Goal: Book appointment/travel/reservation

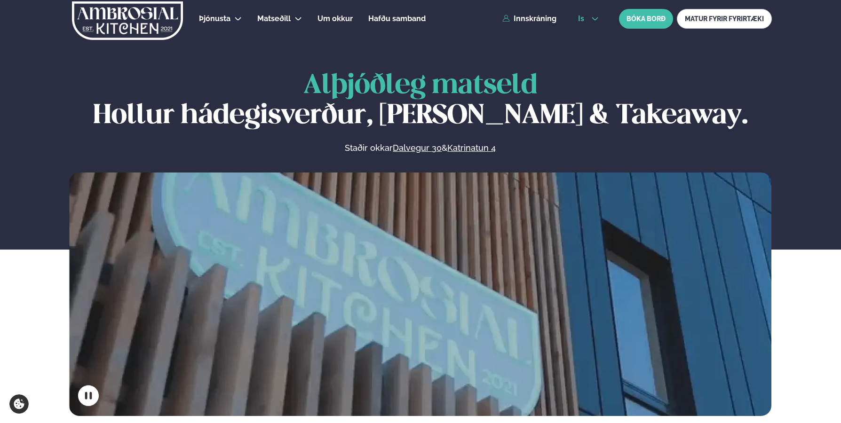
click at [595, 19] on icon at bounding box center [595, 19] width 8 height 8
click at [588, 36] on link "en" at bounding box center [588, 35] width 35 height 19
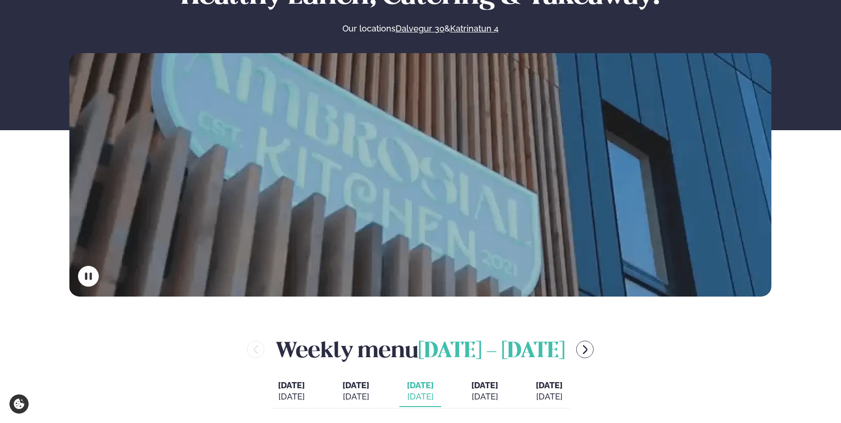
scroll to position [94, 0]
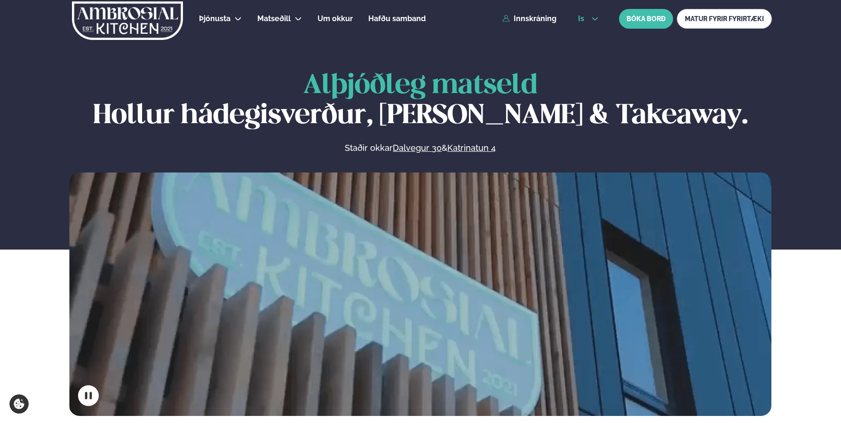
click at [596, 22] on icon at bounding box center [595, 19] width 8 height 8
click at [590, 33] on link "en" at bounding box center [588, 35] width 35 height 19
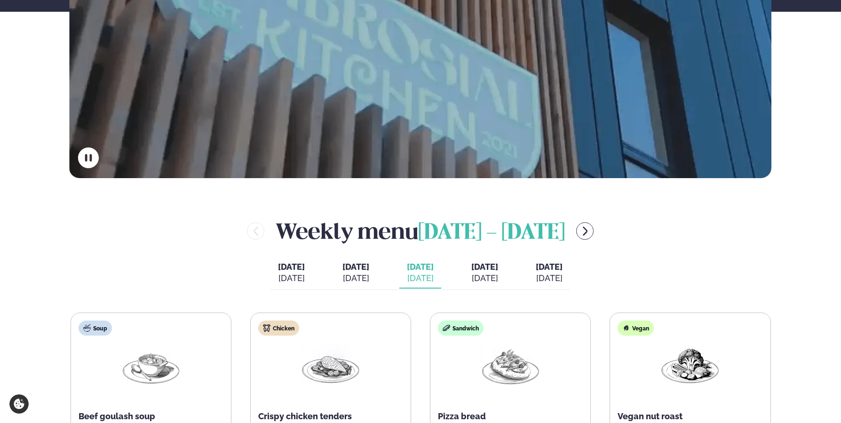
scroll to position [329, 0]
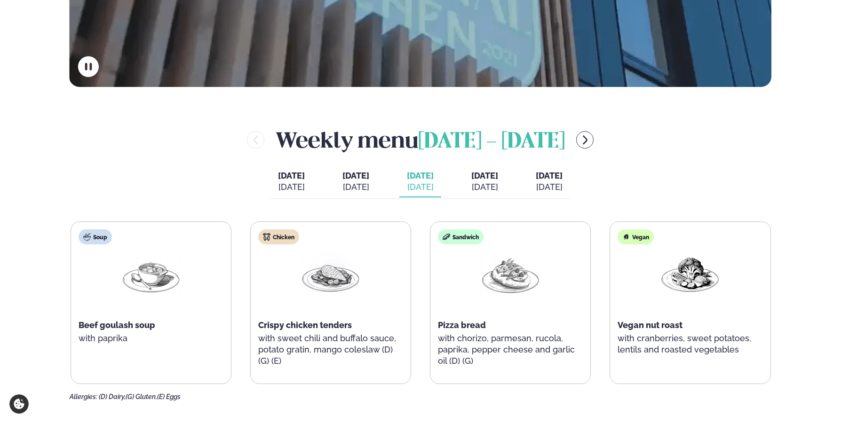
click at [496, 182] on div "[DATE]" at bounding box center [484, 187] width 27 height 11
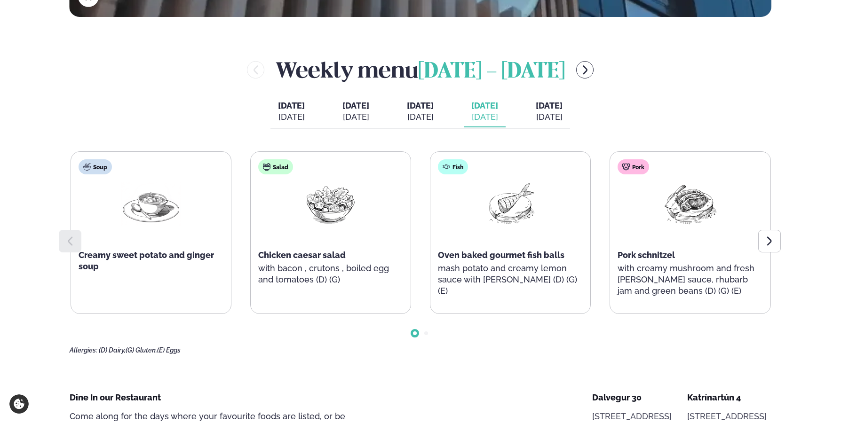
scroll to position [423, 0]
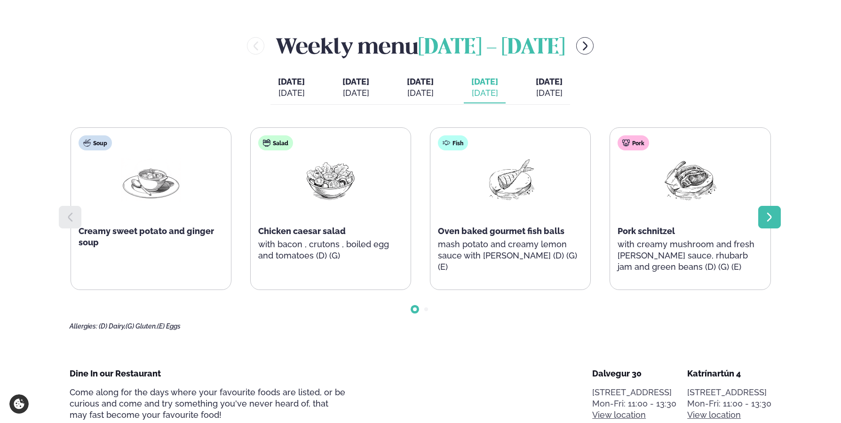
click at [770, 219] on icon at bounding box center [769, 217] width 5 height 9
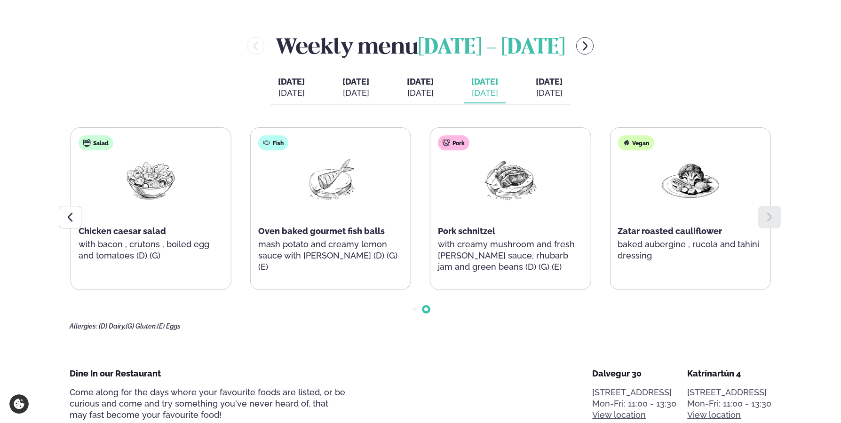
click at [563, 84] on span "[DATE]" at bounding box center [549, 82] width 27 height 10
